Goal: Navigation & Orientation: Find specific page/section

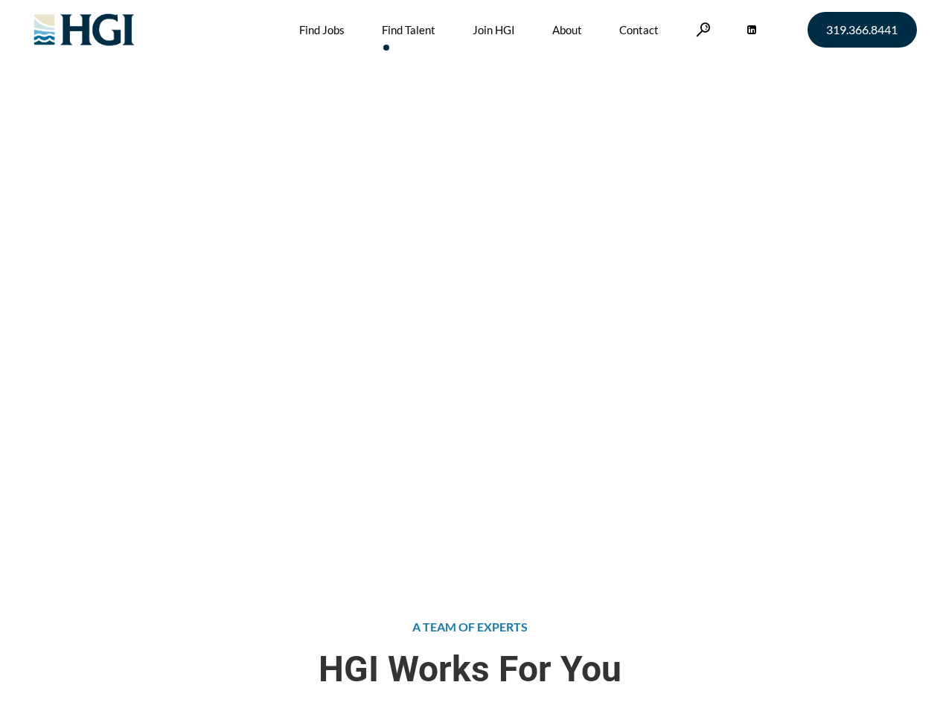
click at [470, 357] on div "Attract the Right Talent Home » Find Talent" at bounding box center [470, 286] width 940 height 572
click at [701, 29] on link at bounding box center [703, 29] width 15 height 14
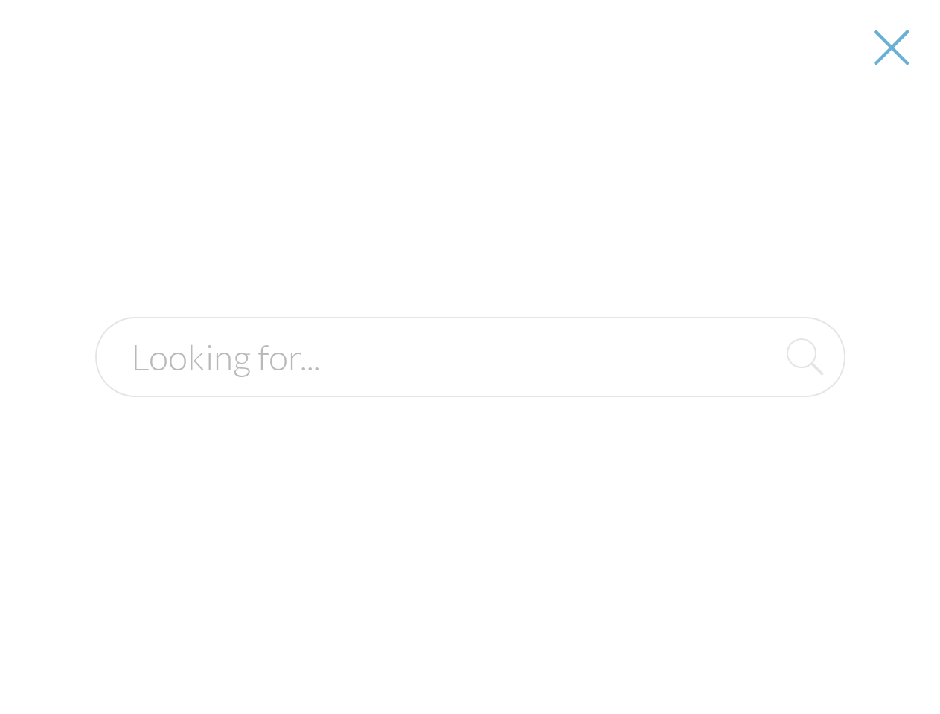
click at [470, 357] on div "Attract the Right Talent Home » Find Talent" at bounding box center [470, 286] width 940 height 572
